Goal: Transaction & Acquisition: Purchase product/service

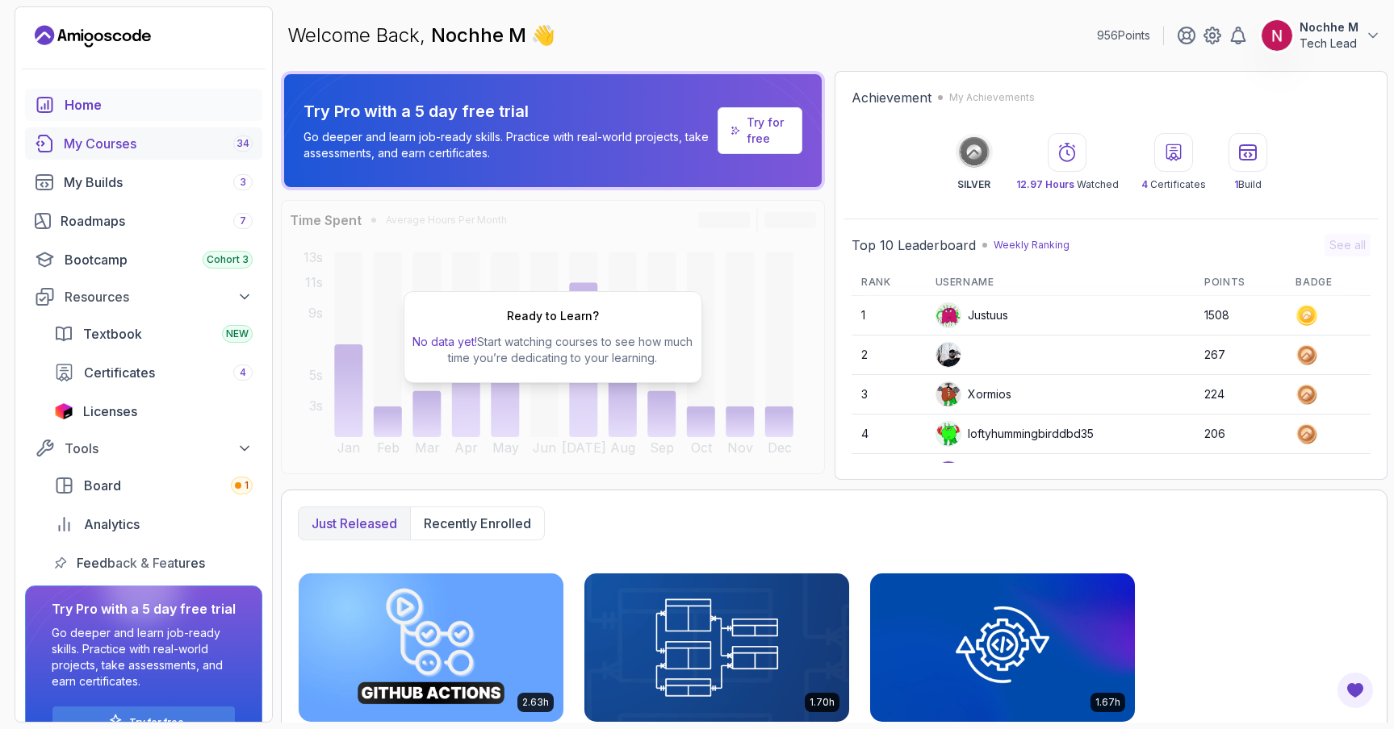
click at [154, 148] on div "My Courses 34" at bounding box center [158, 143] width 189 height 19
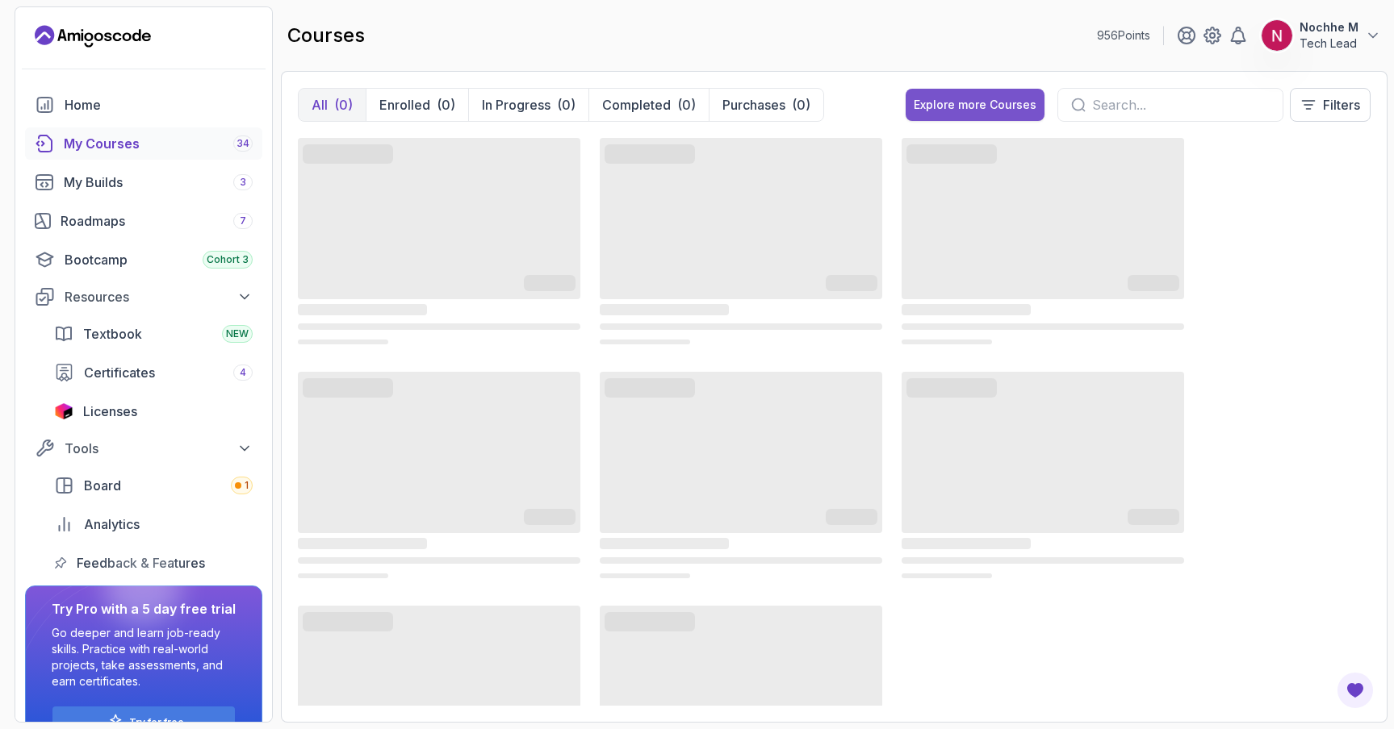
click at [967, 103] on div "Explore more Courses" at bounding box center [974, 105] width 123 height 16
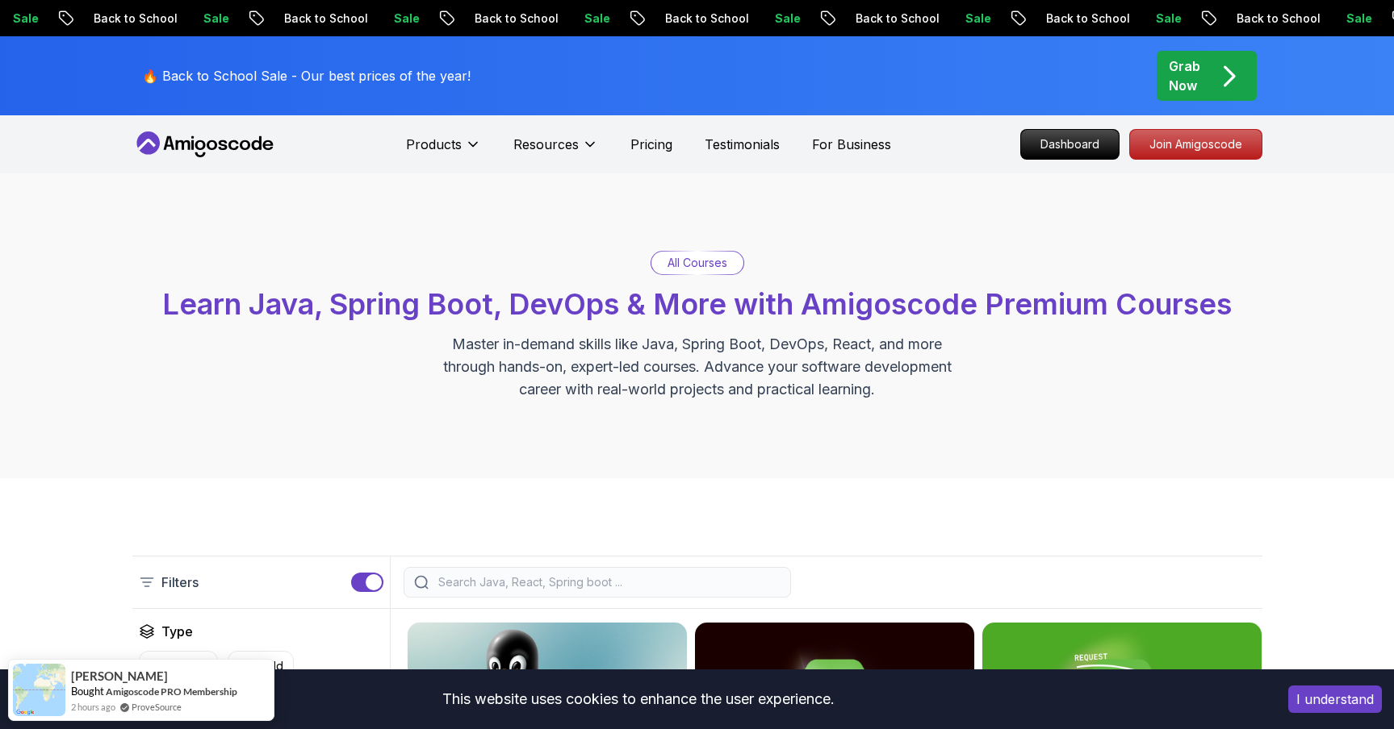
click at [1204, 63] on div "Grab Now" at bounding box center [1206, 75] width 76 height 39
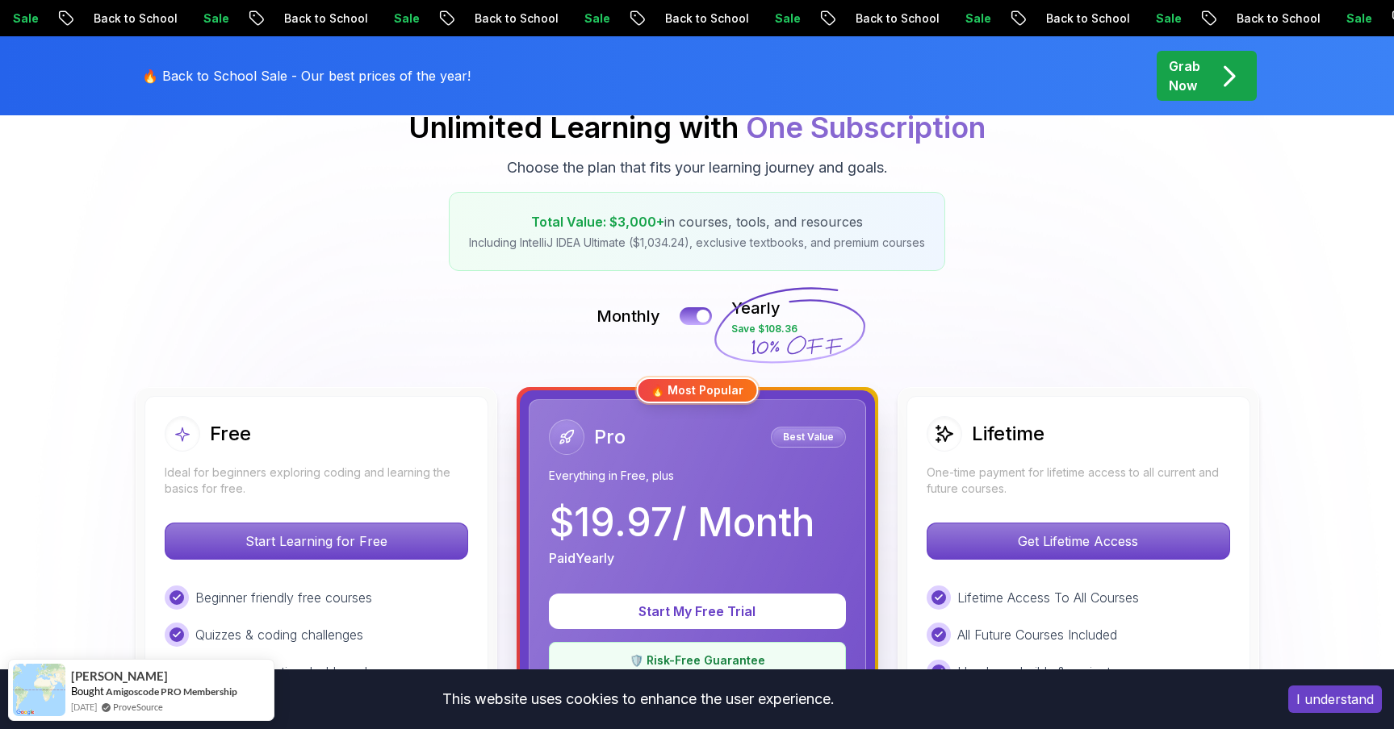
scroll to position [138, 0]
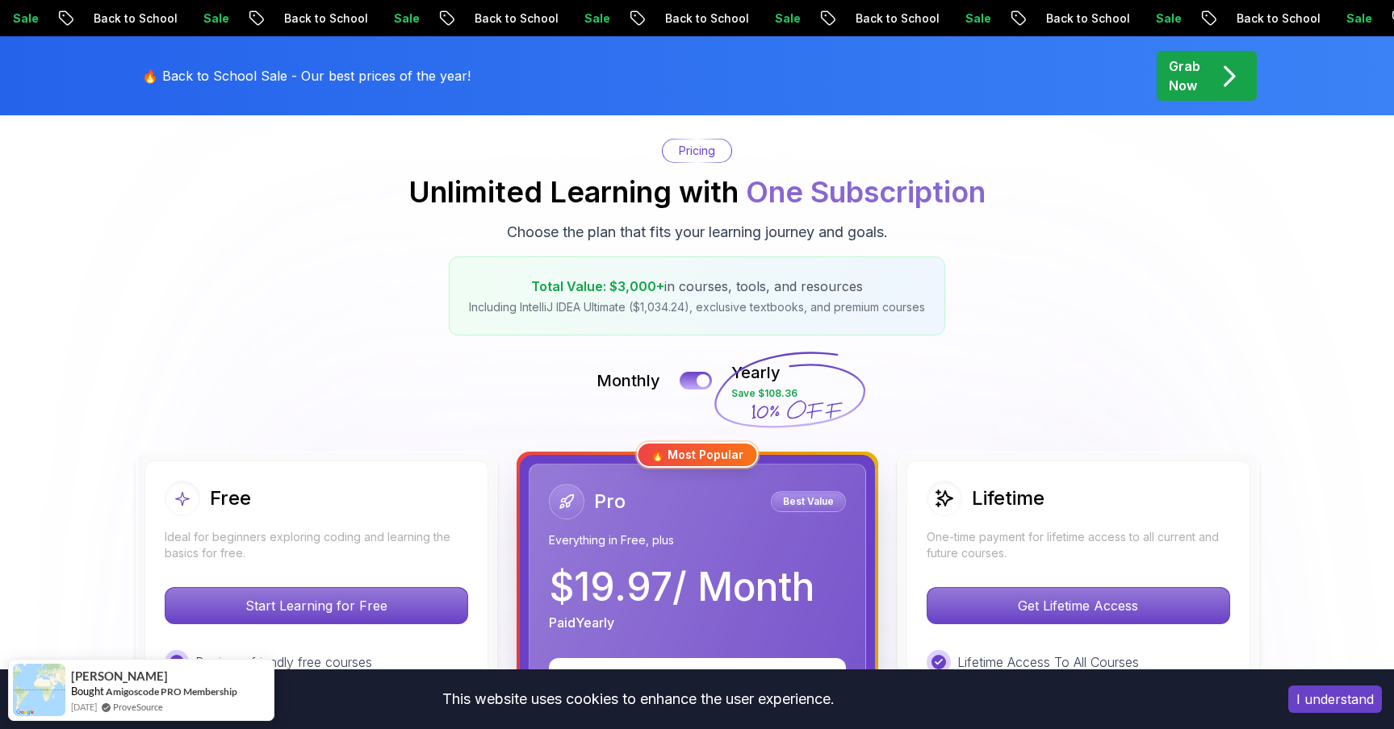
click at [698, 379] on div at bounding box center [703, 381] width 14 height 14
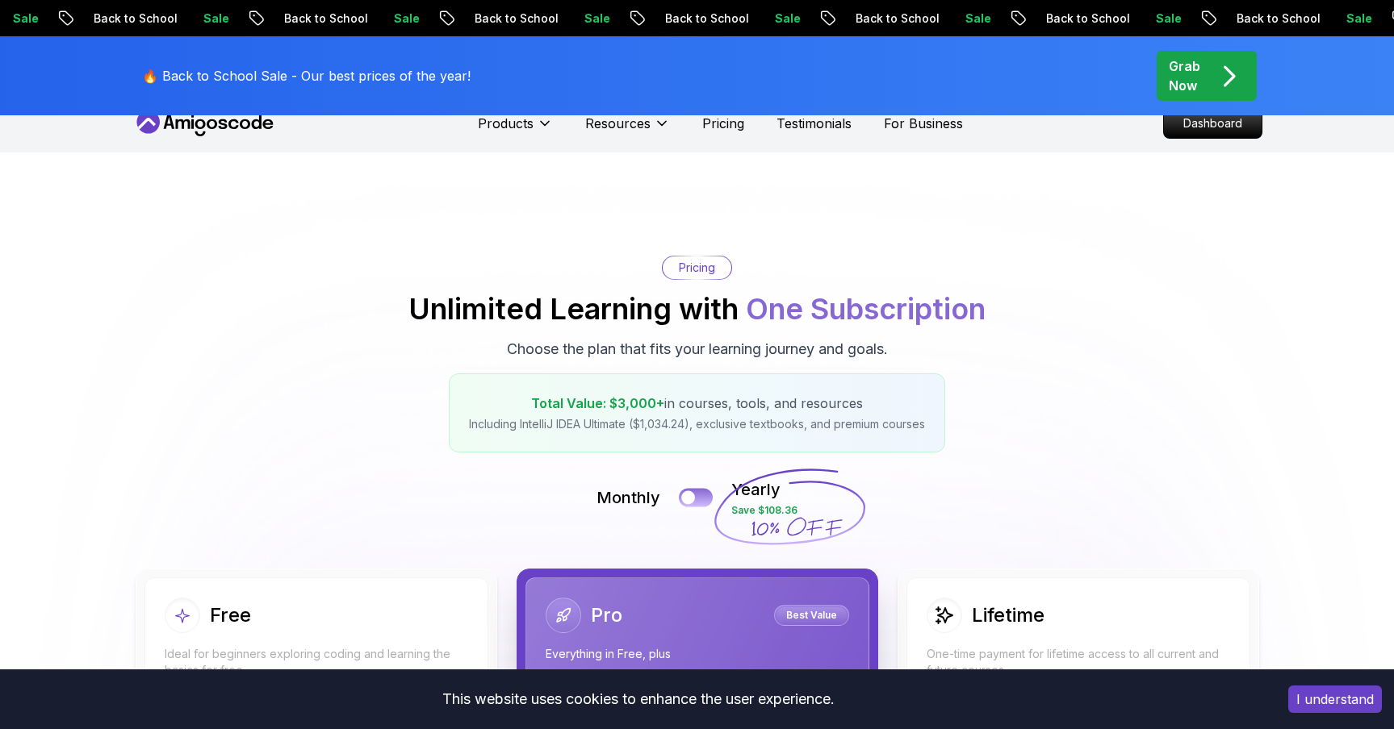
scroll to position [0, 0]
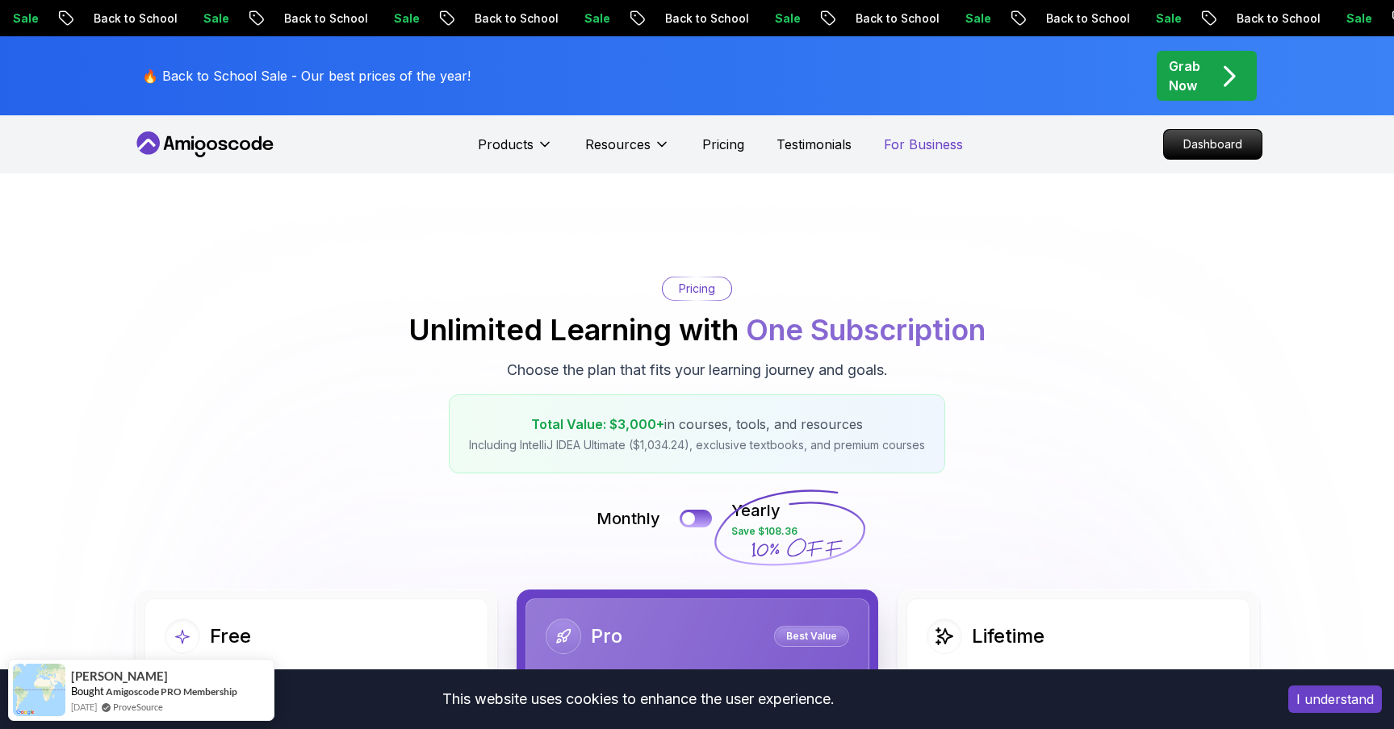
click at [924, 145] on p "For Business" at bounding box center [923, 144] width 79 height 19
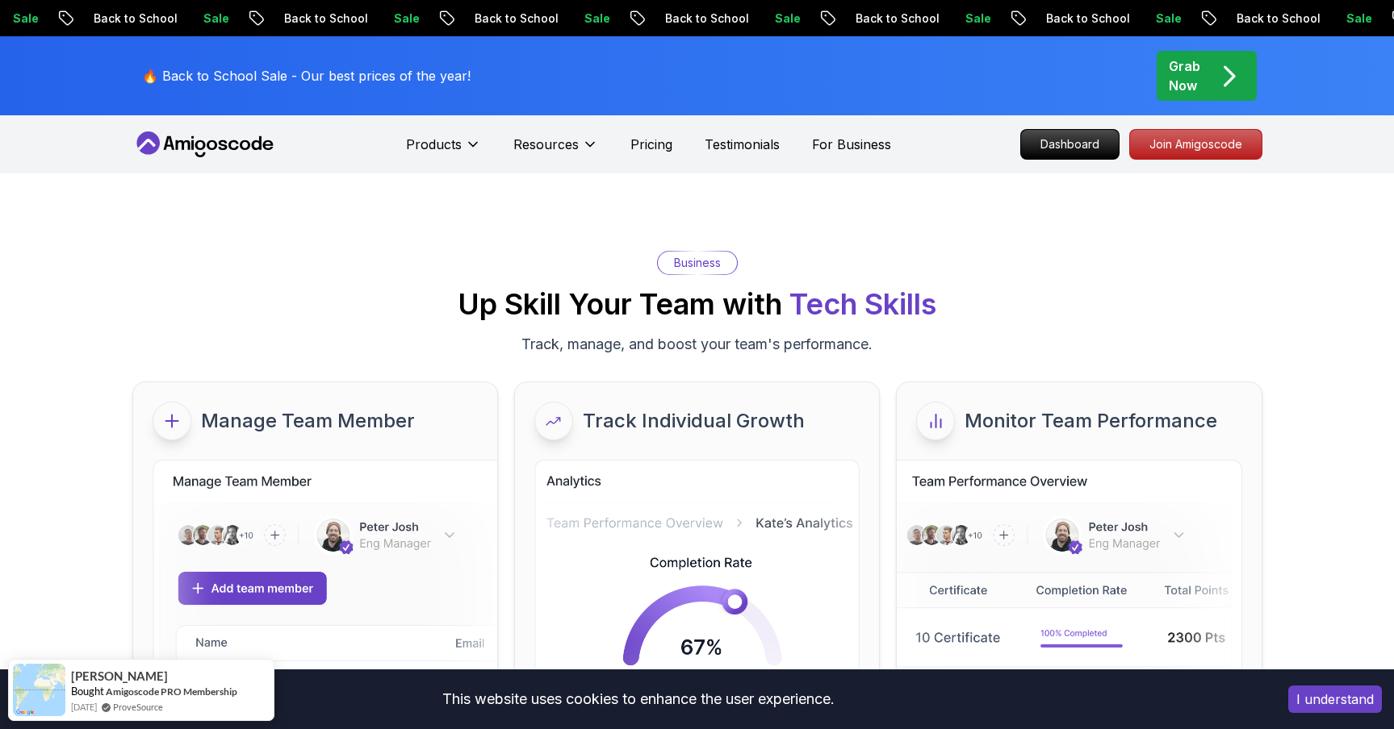
click at [1312, 696] on button "I understand" at bounding box center [1335, 699] width 94 height 27
